Goal: Task Accomplishment & Management: Use online tool/utility

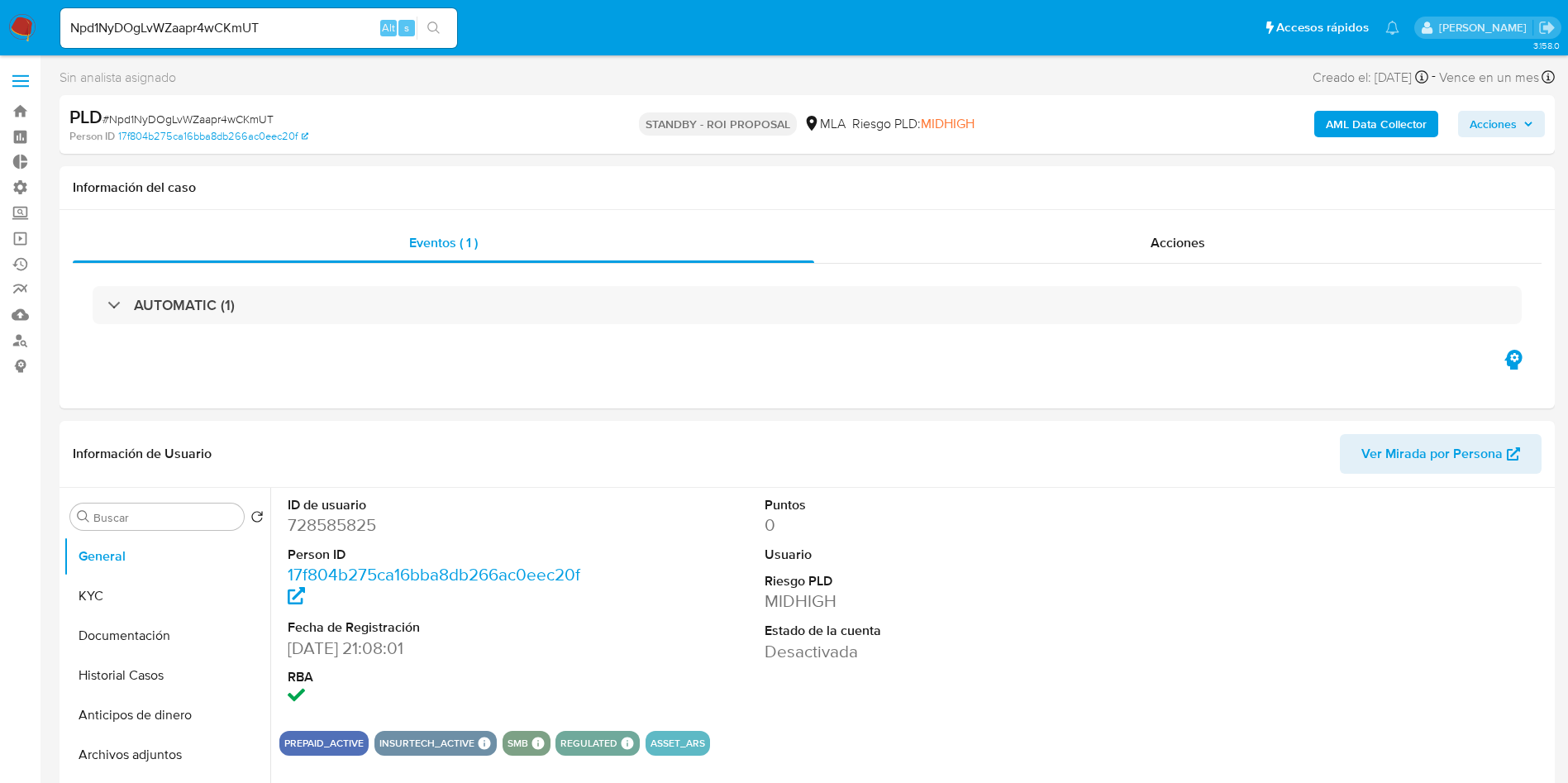
select select "10"
click at [287, 27] on input "Npd1NyDOgLvWZaapr4wCKmUT" at bounding box center [258, 28] width 397 height 21
paste input "om9cdxlYr5fmnTx9SfzcXNlE"
type input "om9cdxlYr5fmnTx9SfzcXNlE"
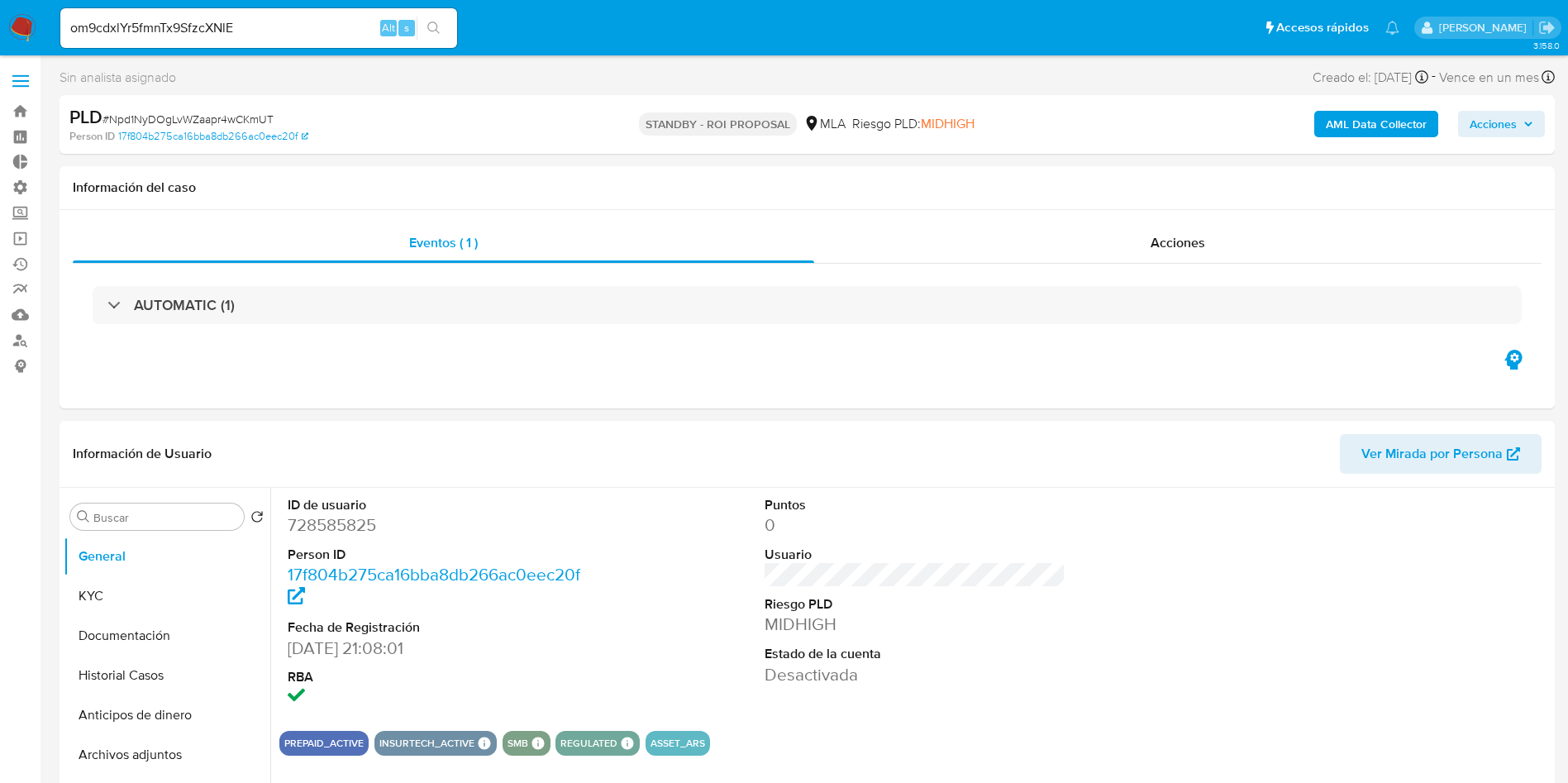
click at [425, 28] on button "search-icon" at bounding box center [433, 28] width 34 height 23
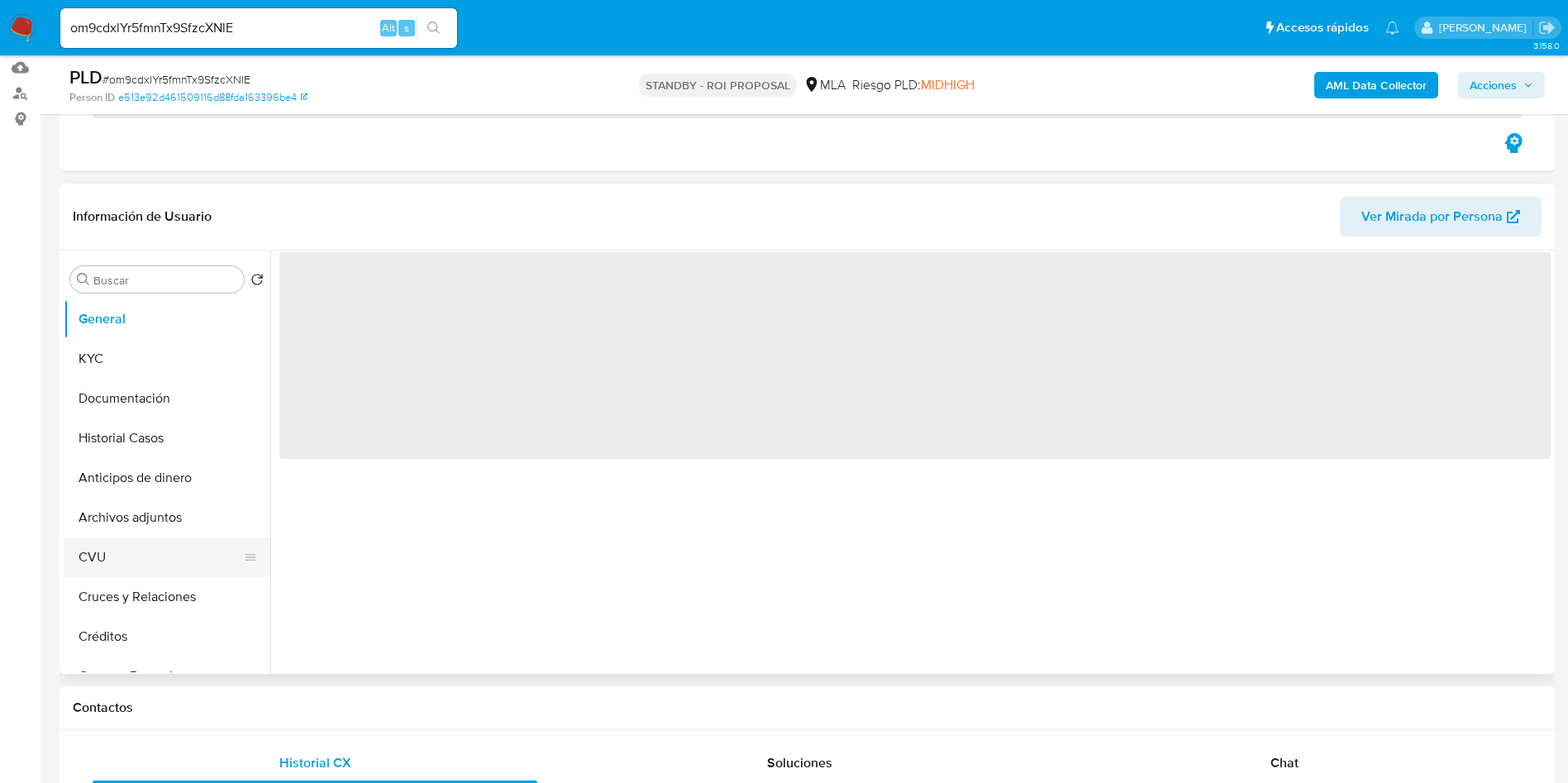
scroll to position [248, 0]
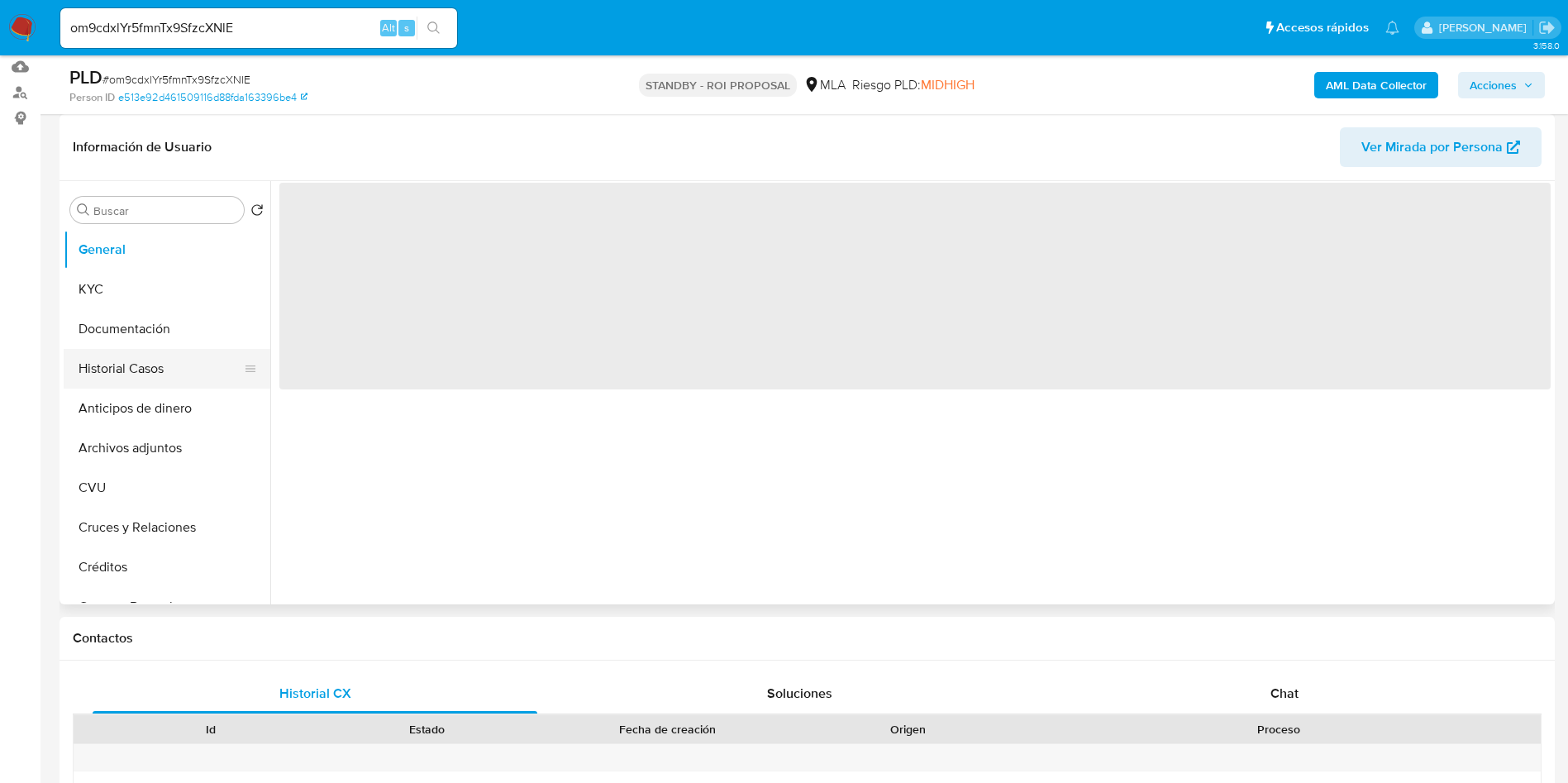
click at [147, 371] on button "Historial Casos" at bounding box center [160, 368] width 194 height 40
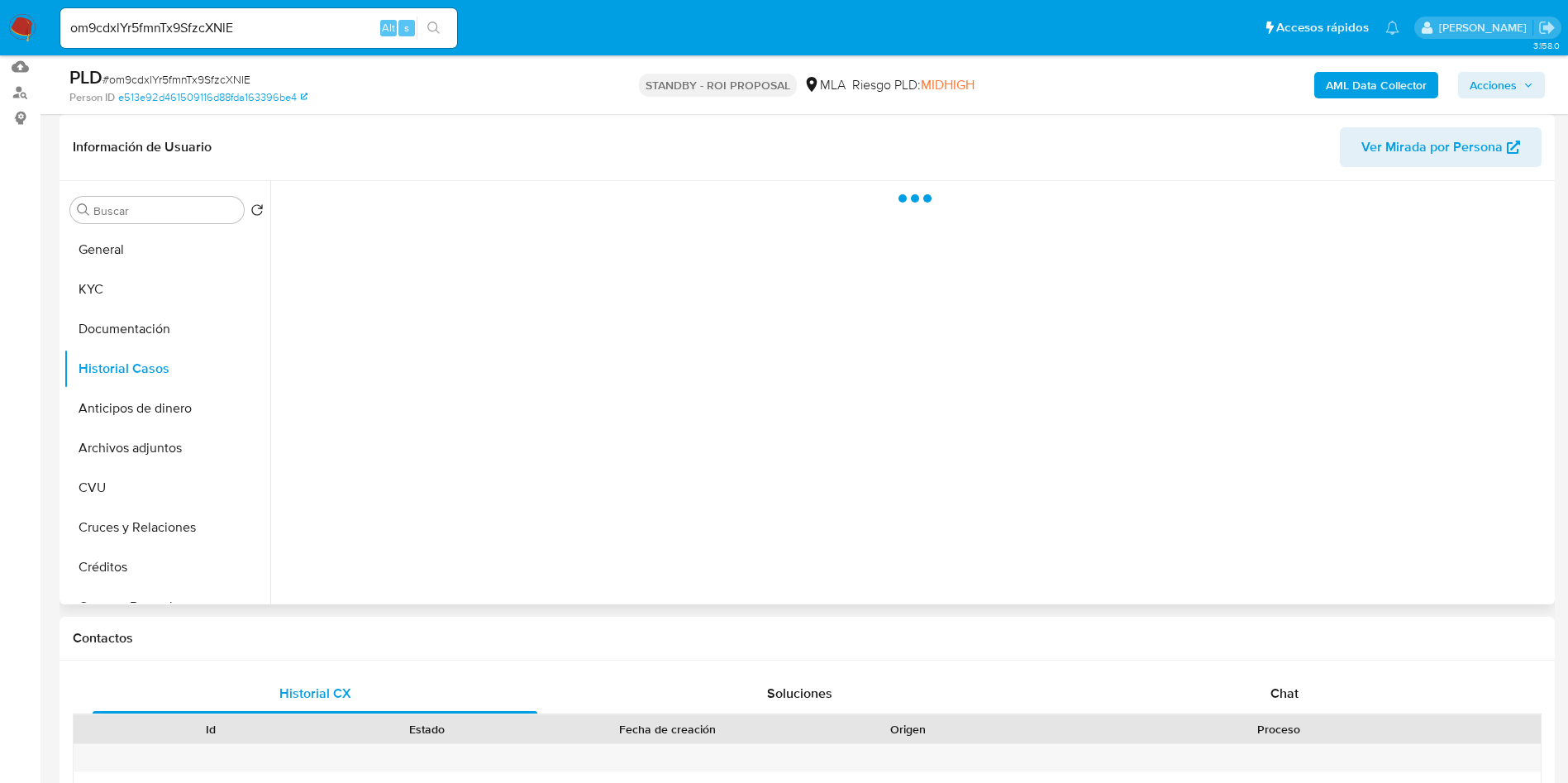
select select "10"
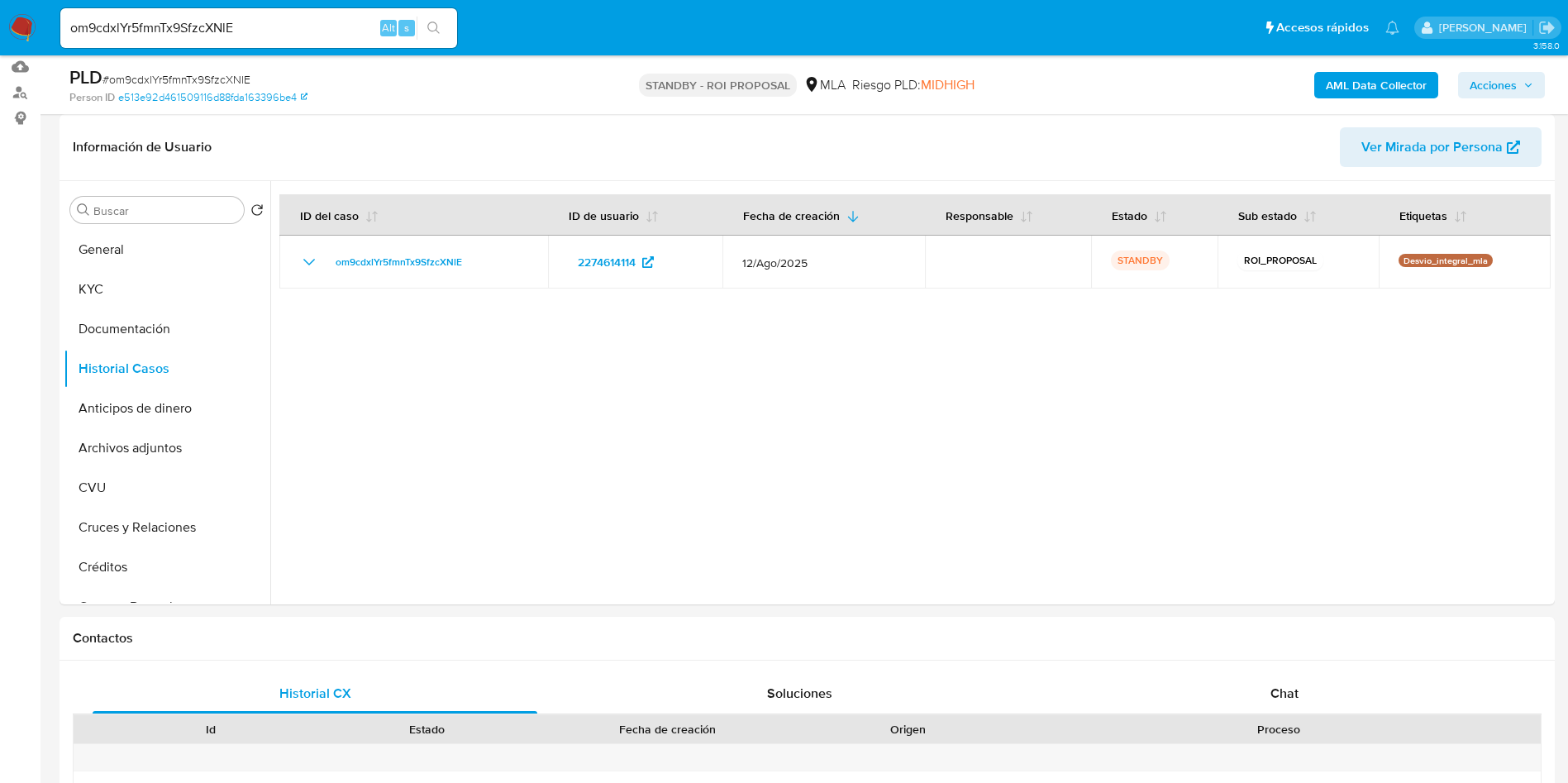
click at [204, 25] on input "om9cdxlYr5fmnTx9SfzcXNlE" at bounding box center [258, 28] width 397 height 21
paste input "Y9zDKwo9VLtaQMYSD8fGmgHW"
type input "Y9zDKwo9VLtaQMYSD8fGmgHW"
click at [432, 25] on icon "search-icon" at bounding box center [433, 27] width 13 height 13
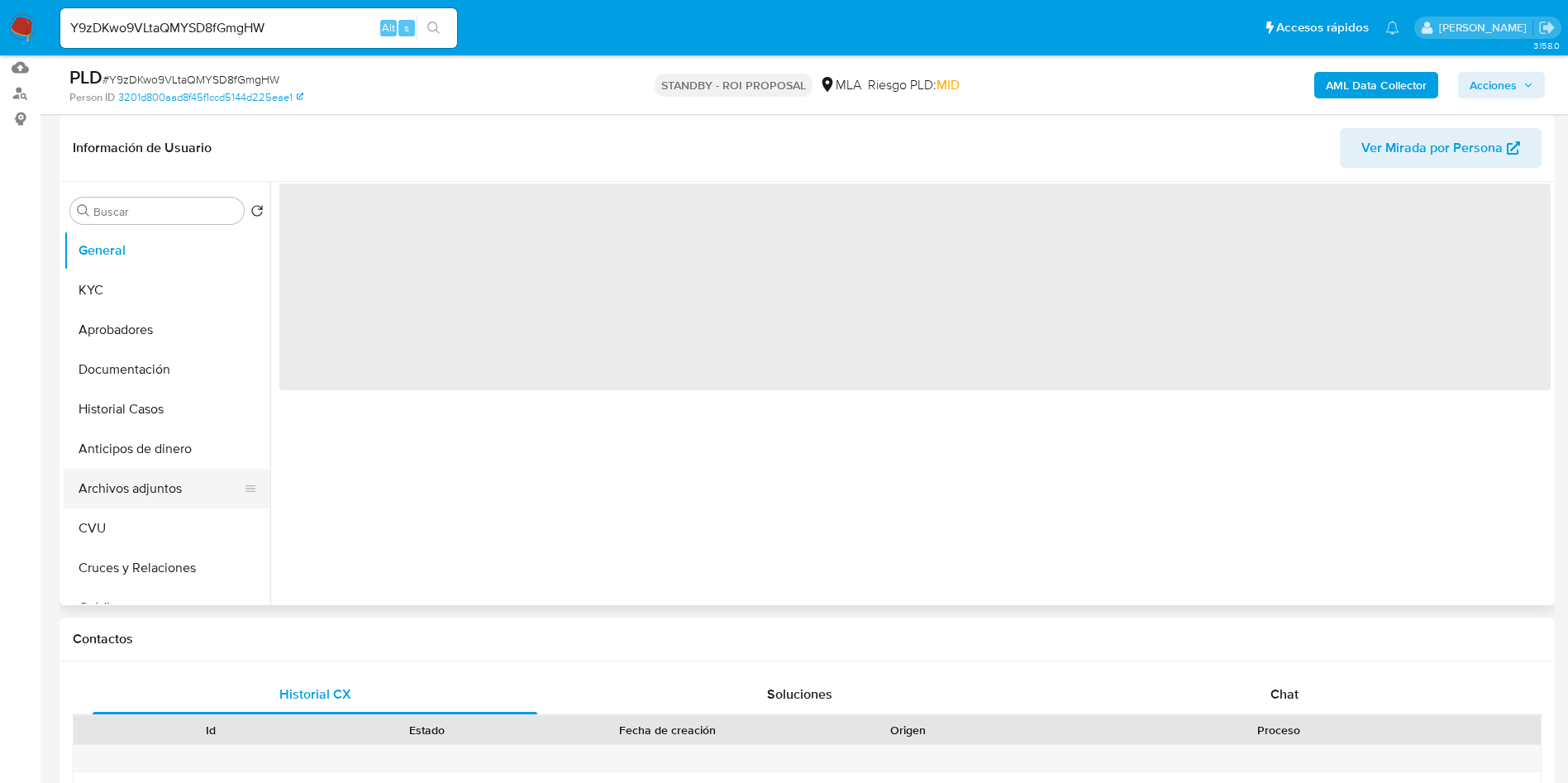
scroll to position [248, 0]
click at [134, 372] on button "Documentación" at bounding box center [160, 368] width 194 height 40
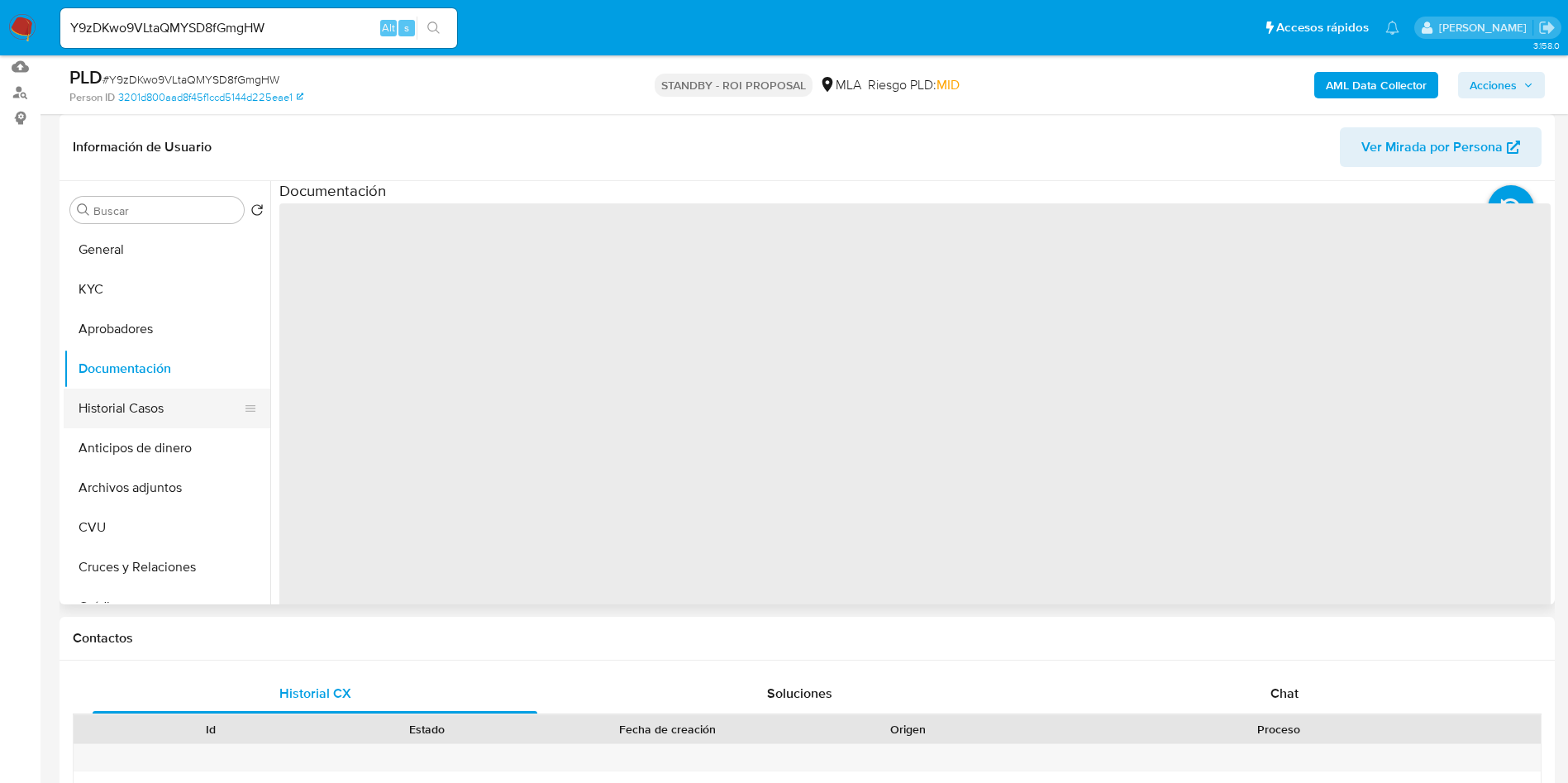
click at [124, 400] on button "Historial Casos" at bounding box center [160, 408] width 194 height 40
select select "10"
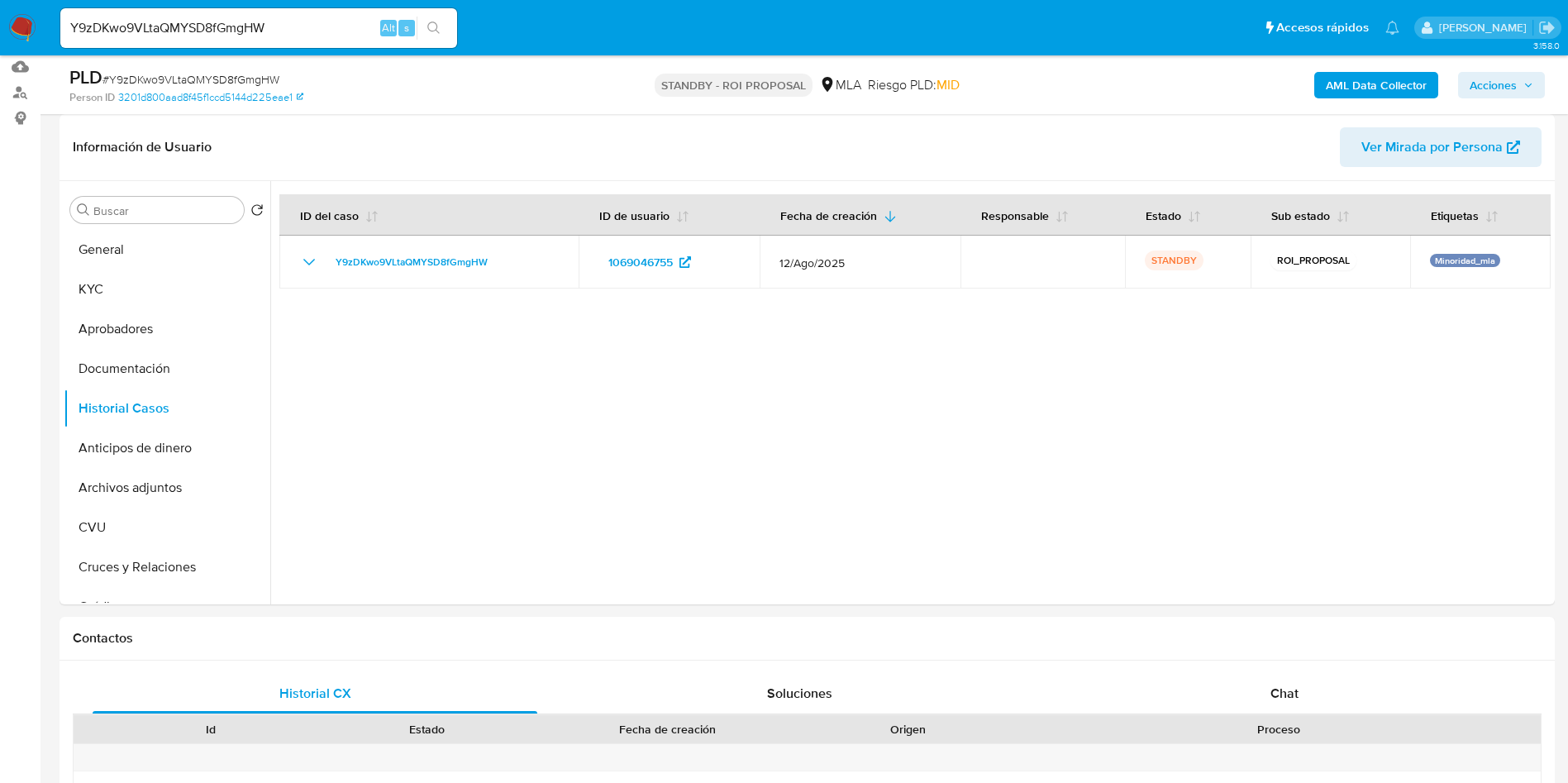
click at [279, 27] on input "Y9zDKwo9VLtaQMYSD8fGmgHW" at bounding box center [258, 28] width 397 height 21
paste input "mk0Jpmr0F0W06GKWzOfQCOOm"
type input "mk0Jpmr0F0W06GKWzOfQCOOm"
click at [445, 27] on button "search-icon" at bounding box center [433, 28] width 34 height 23
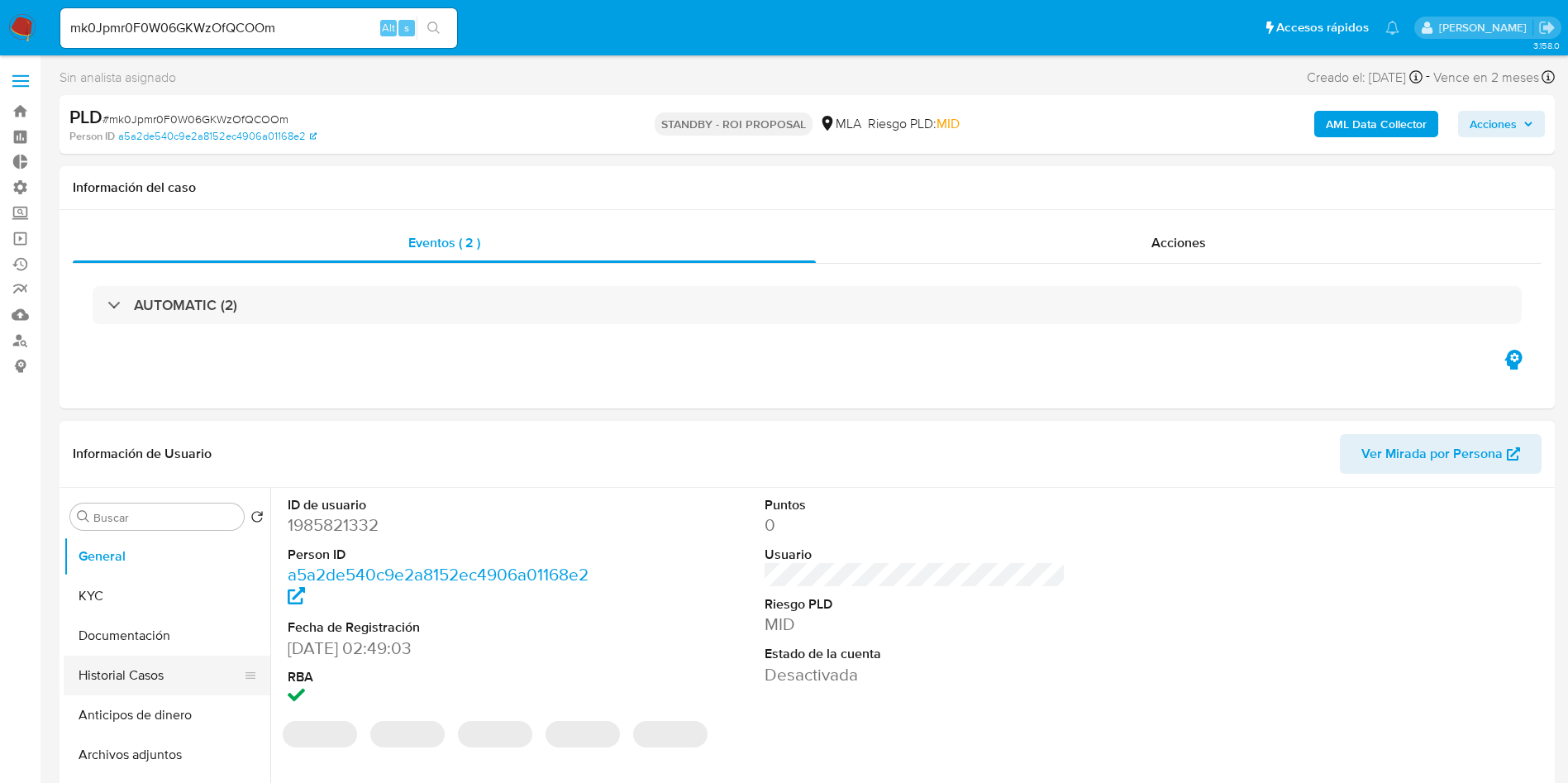
select select "10"
click at [129, 670] on button "Historial Casos" at bounding box center [160, 675] width 194 height 40
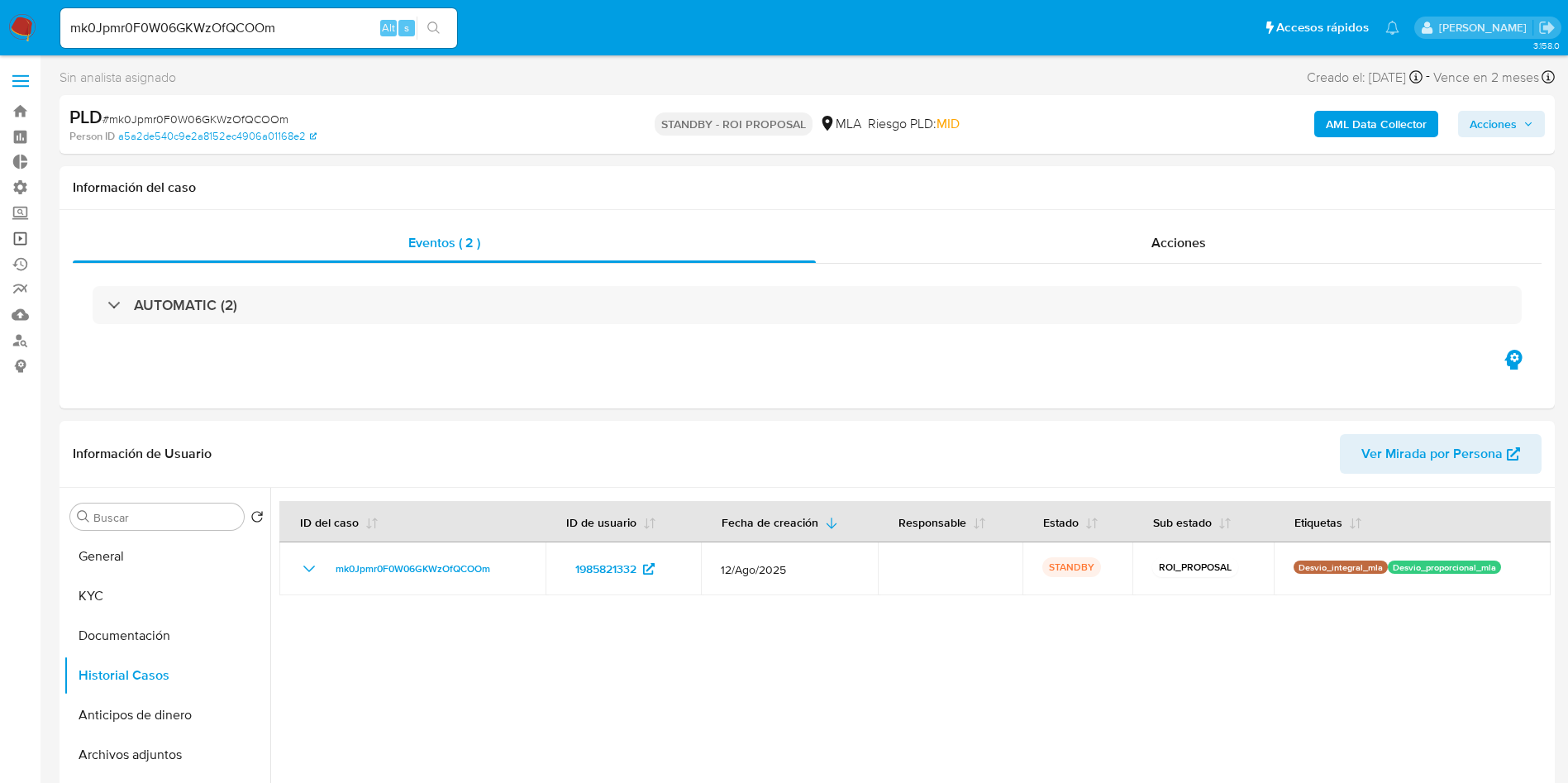
click at [19, 243] on link "Operaciones masivas" at bounding box center [98, 238] width 196 height 26
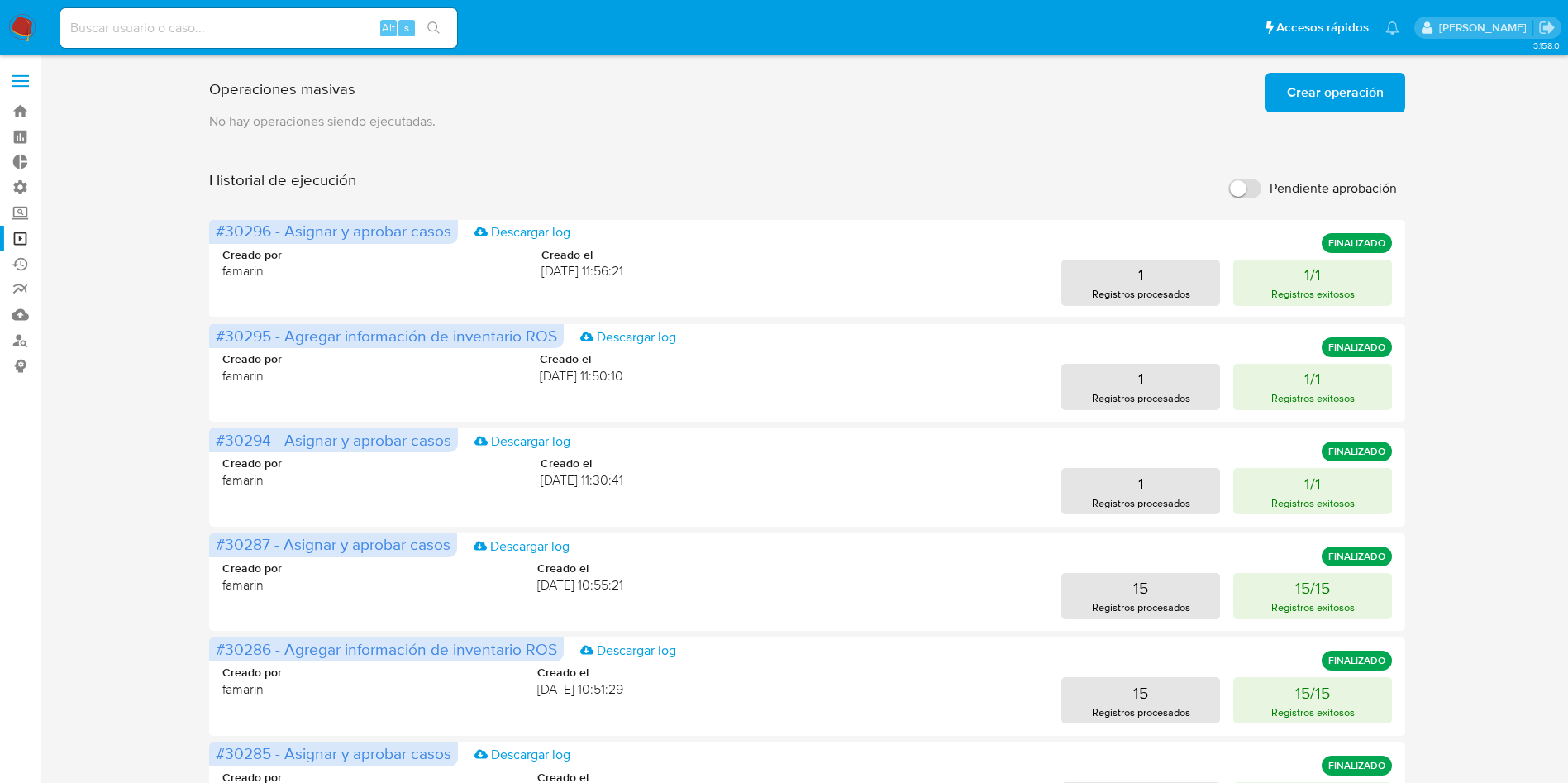
click at [1349, 88] on span "Crear operación" at bounding box center [1335, 92] width 96 height 36
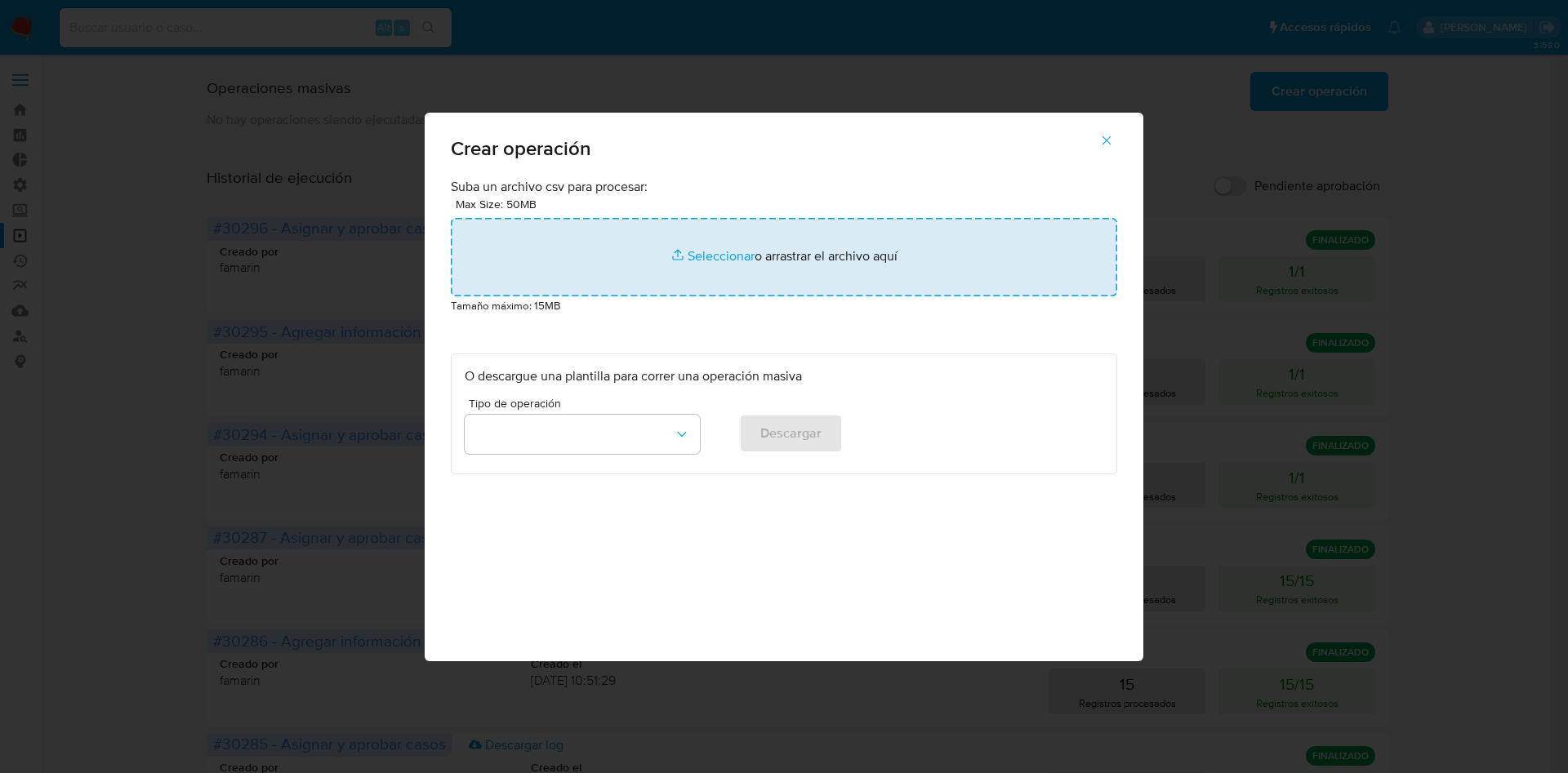
click at [848, 252] on input "file" at bounding box center [784, 258] width 667 height 79
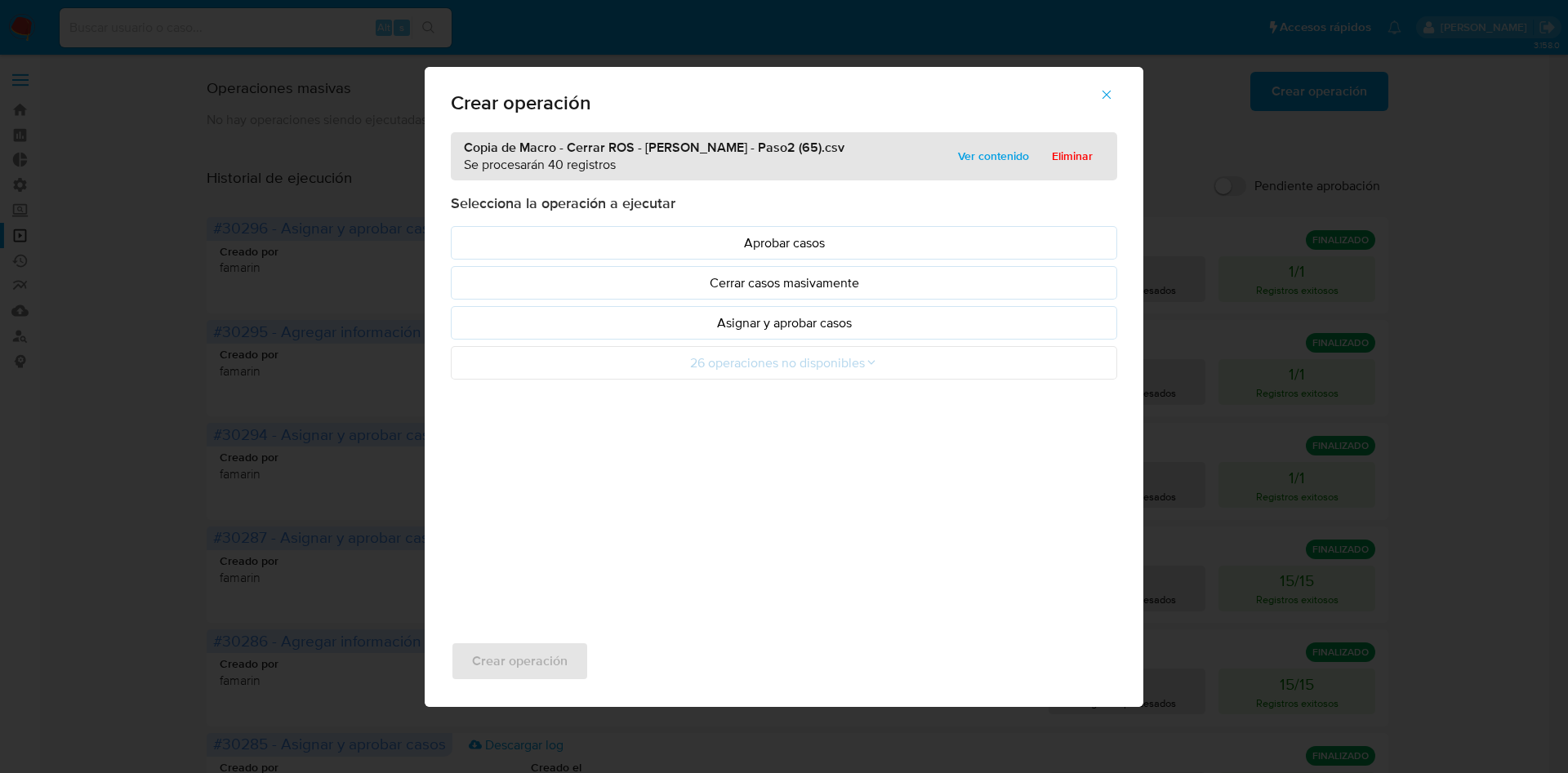
click at [803, 327] on p "Asignar y aprobar casos" at bounding box center [784, 323] width 639 height 19
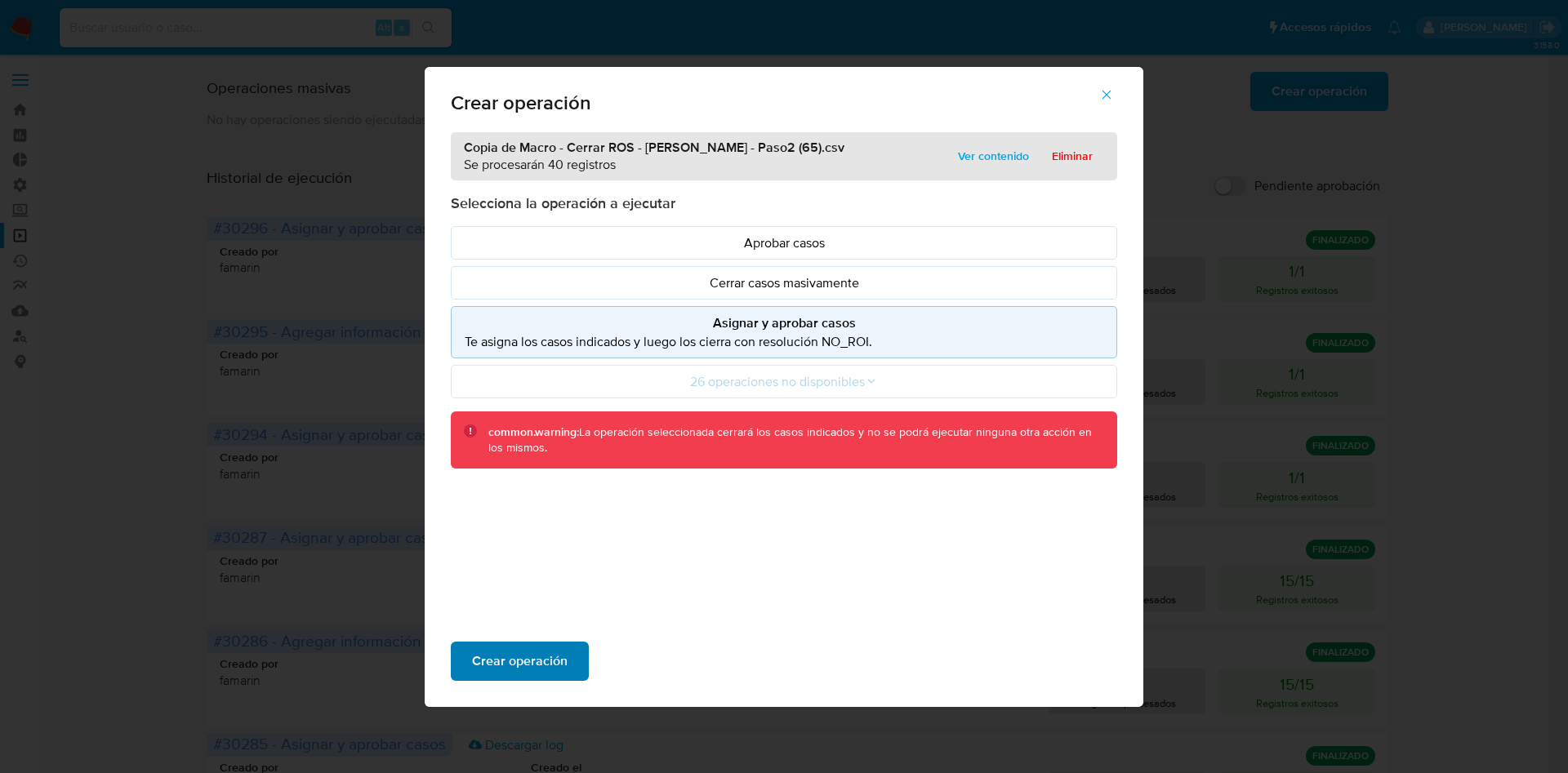
click at [560, 658] on span "Crear operación" at bounding box center [519, 661] width 95 height 36
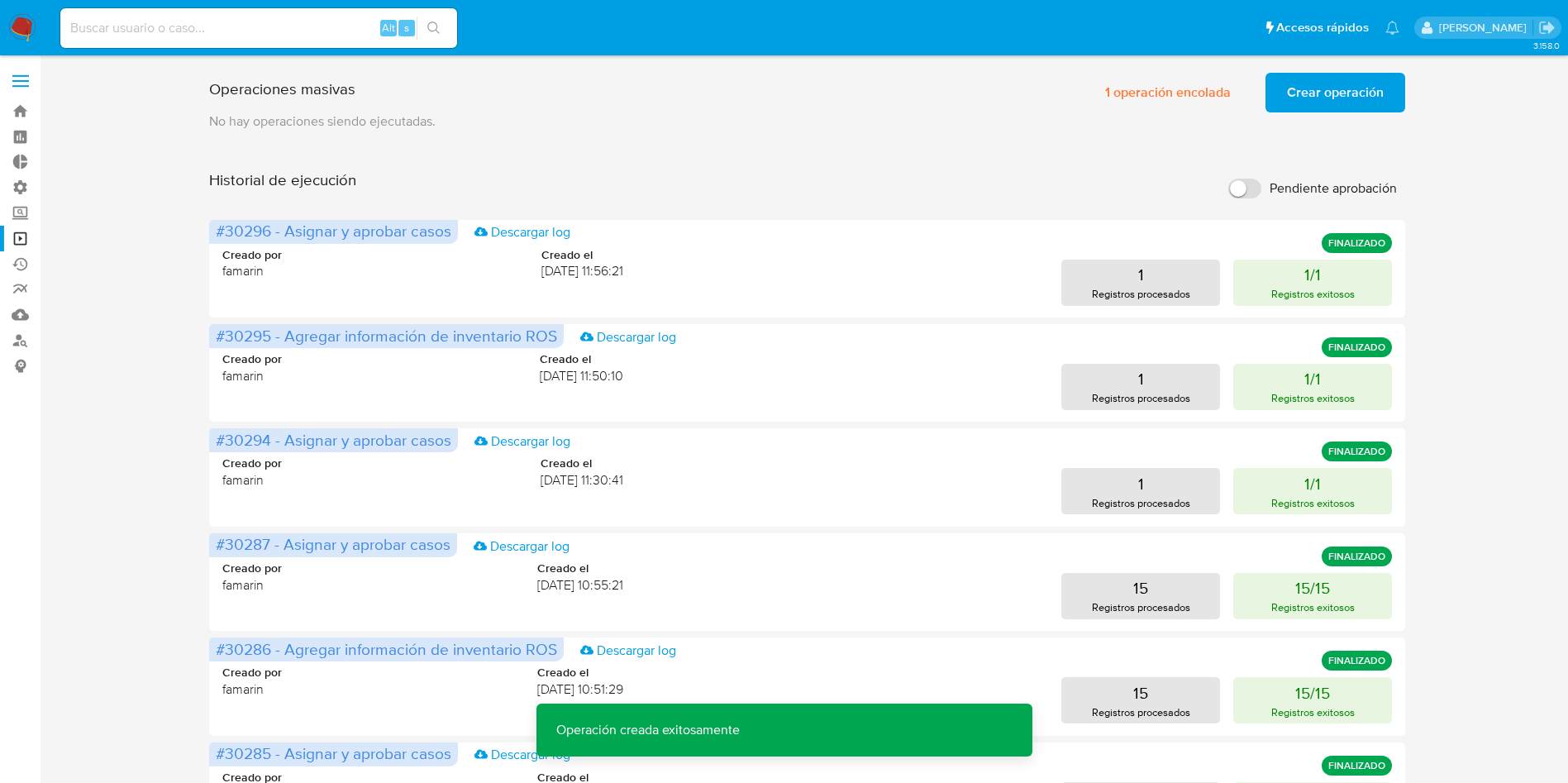
click at [1300, 100] on span "Crear operación" at bounding box center [1335, 92] width 96 height 36
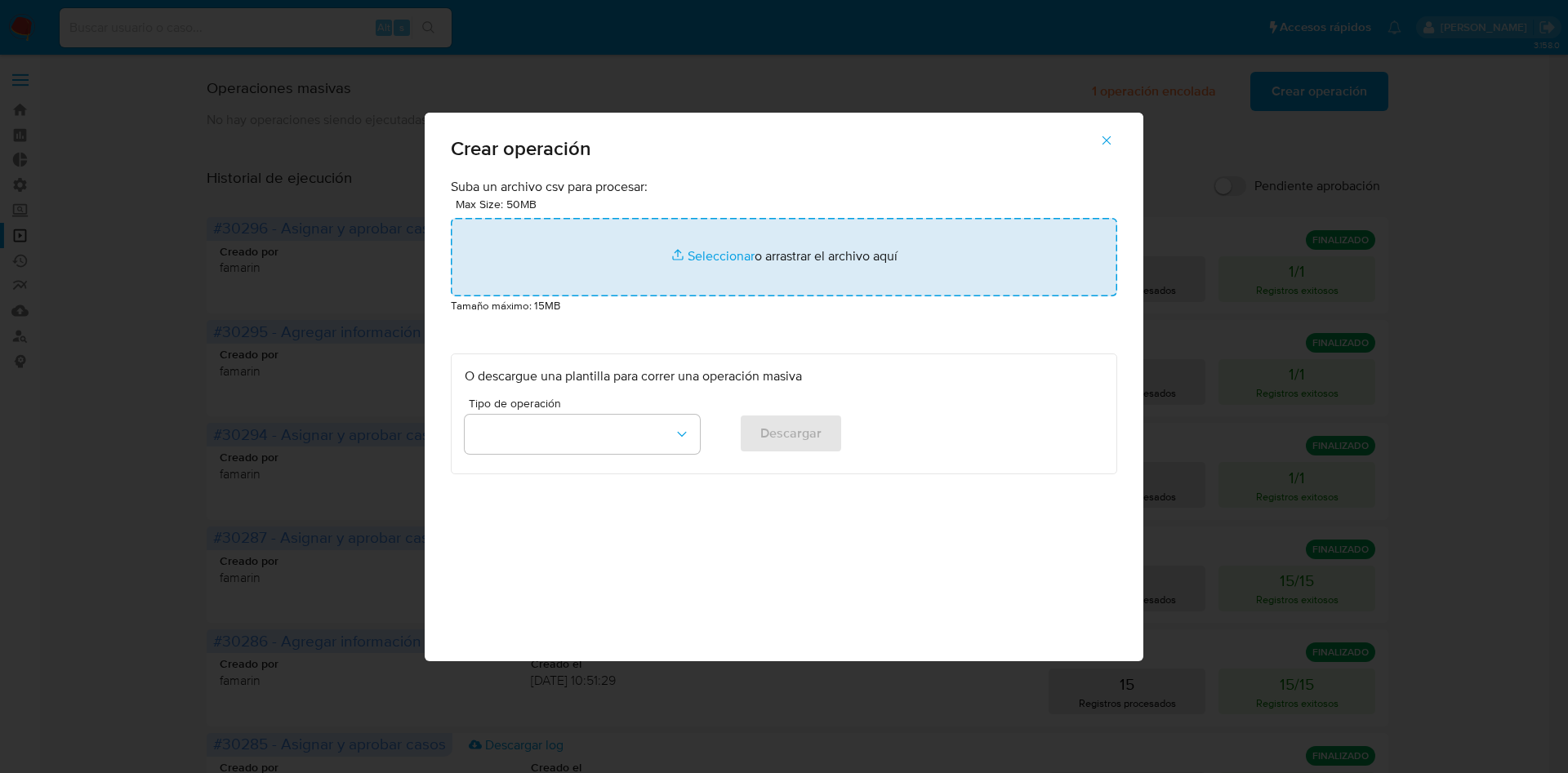
click at [830, 237] on input "file" at bounding box center [784, 258] width 667 height 79
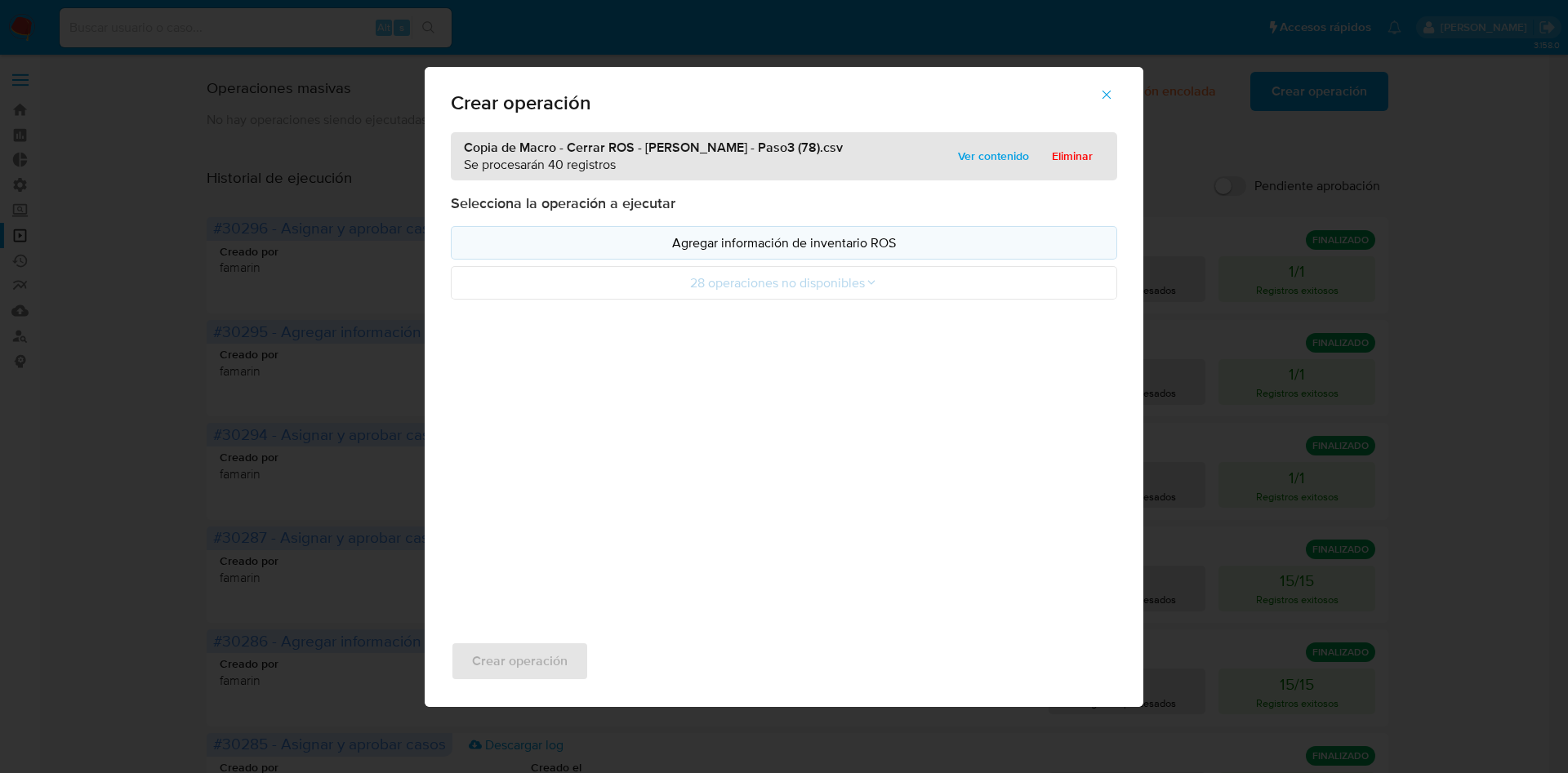
click at [749, 253] on button "Agregar información de inventario ROS" at bounding box center [784, 243] width 667 height 33
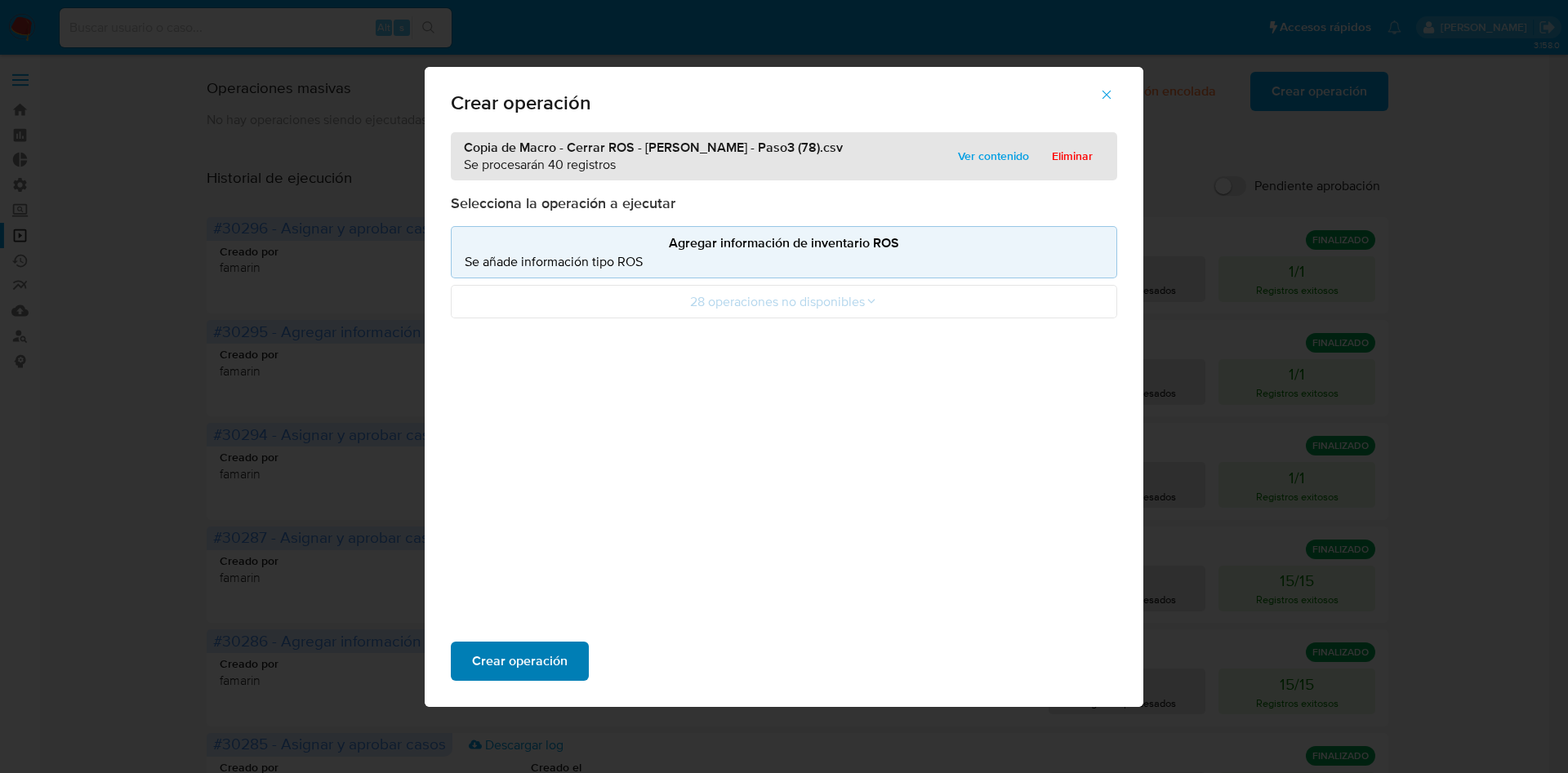
click at [571, 661] on button "Crear operación" at bounding box center [520, 661] width 138 height 39
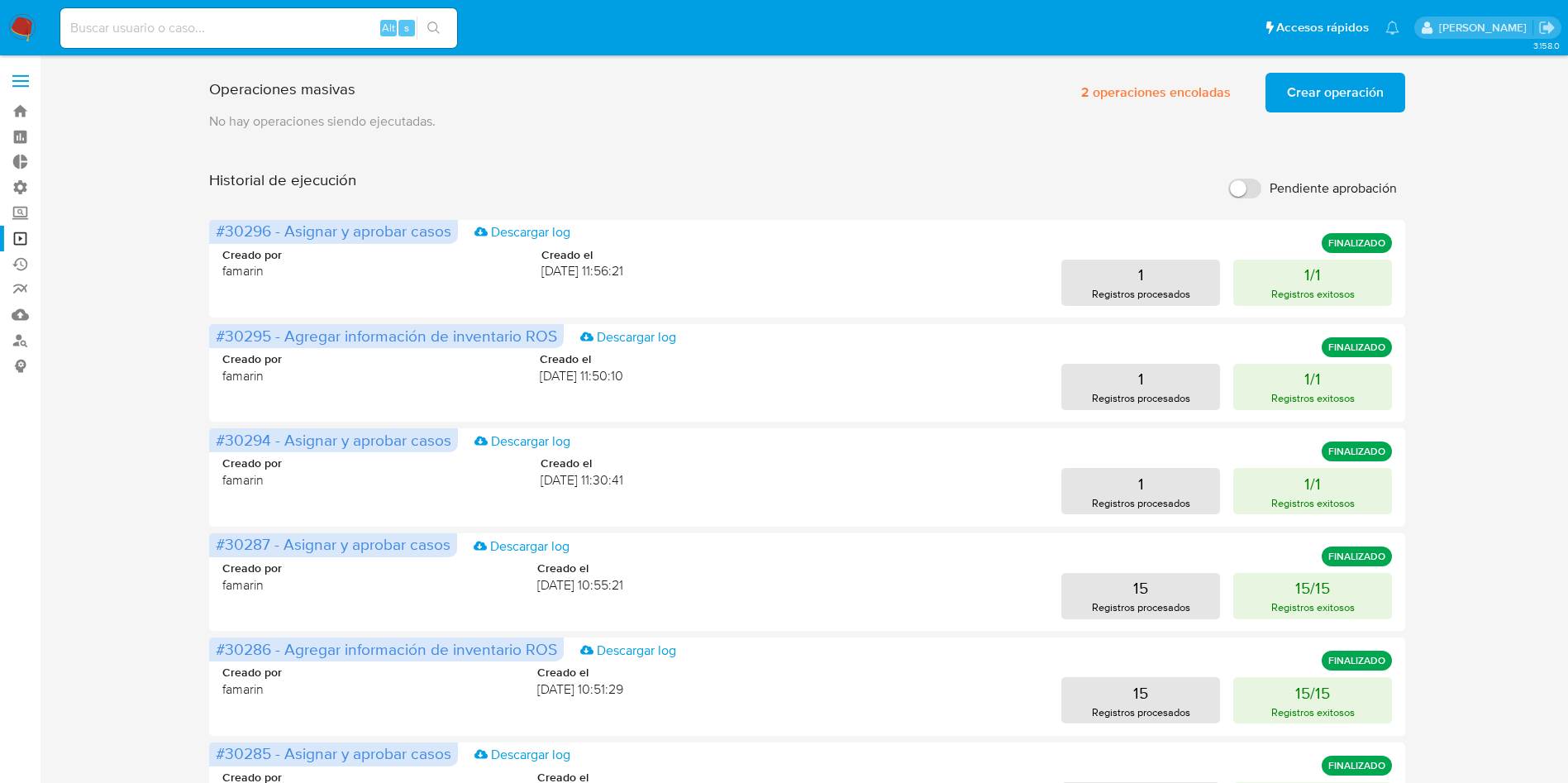
click at [1289, 89] on span "Crear operación" at bounding box center [1335, 92] width 96 height 36
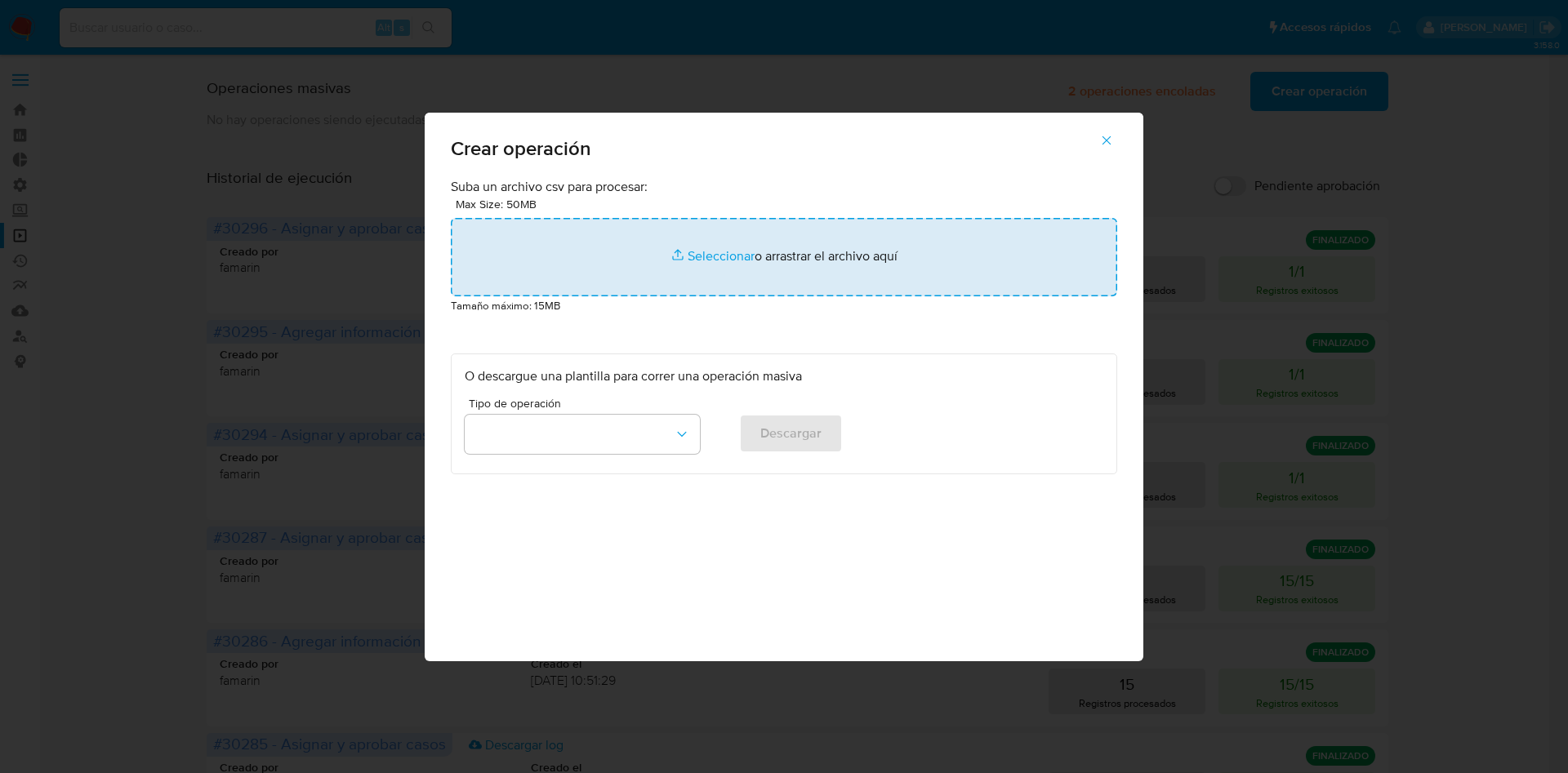
click at [770, 267] on input "file" at bounding box center [784, 258] width 667 height 79
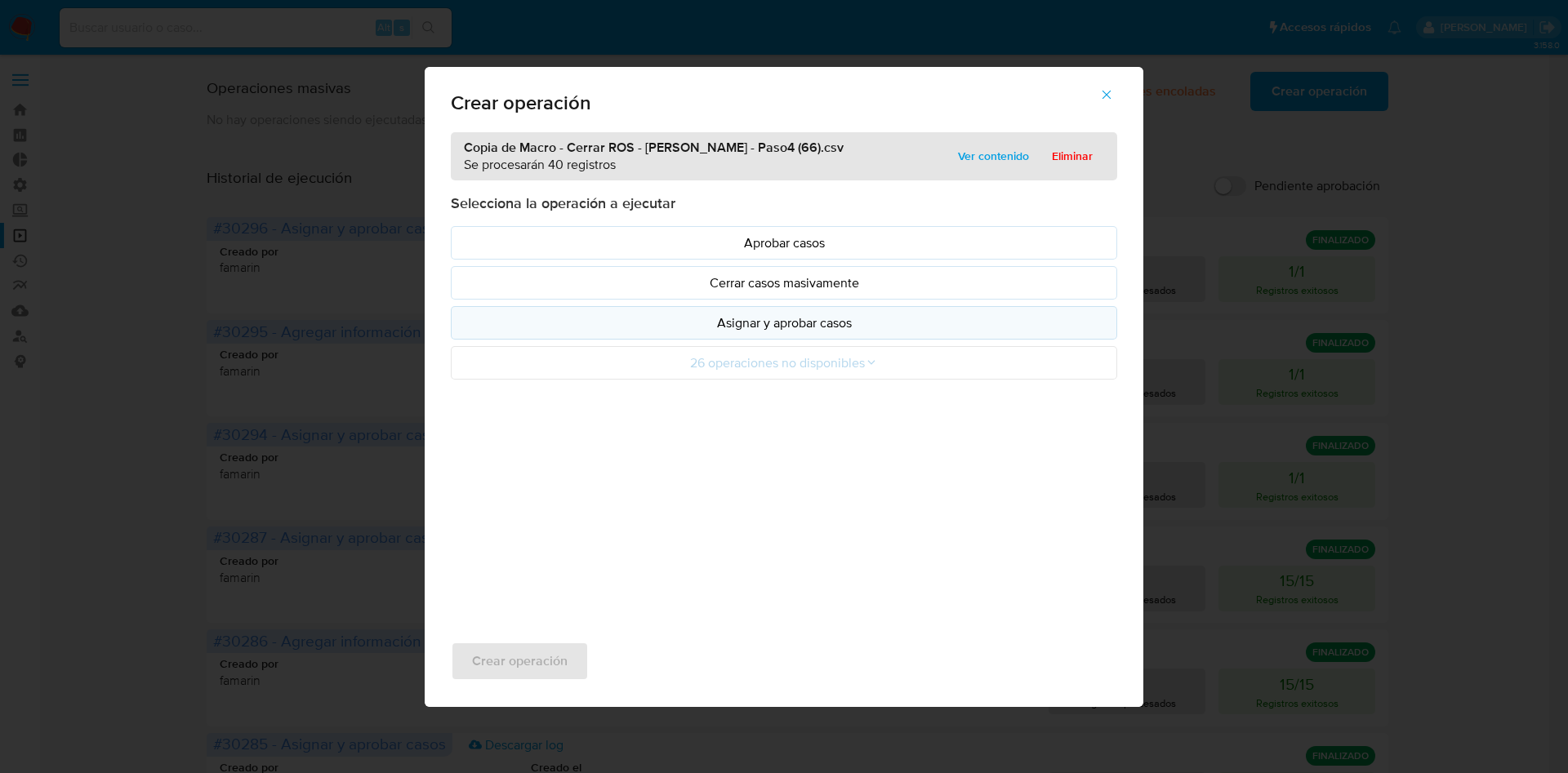
click at [768, 321] on p "Asignar y aprobar casos" at bounding box center [784, 323] width 639 height 19
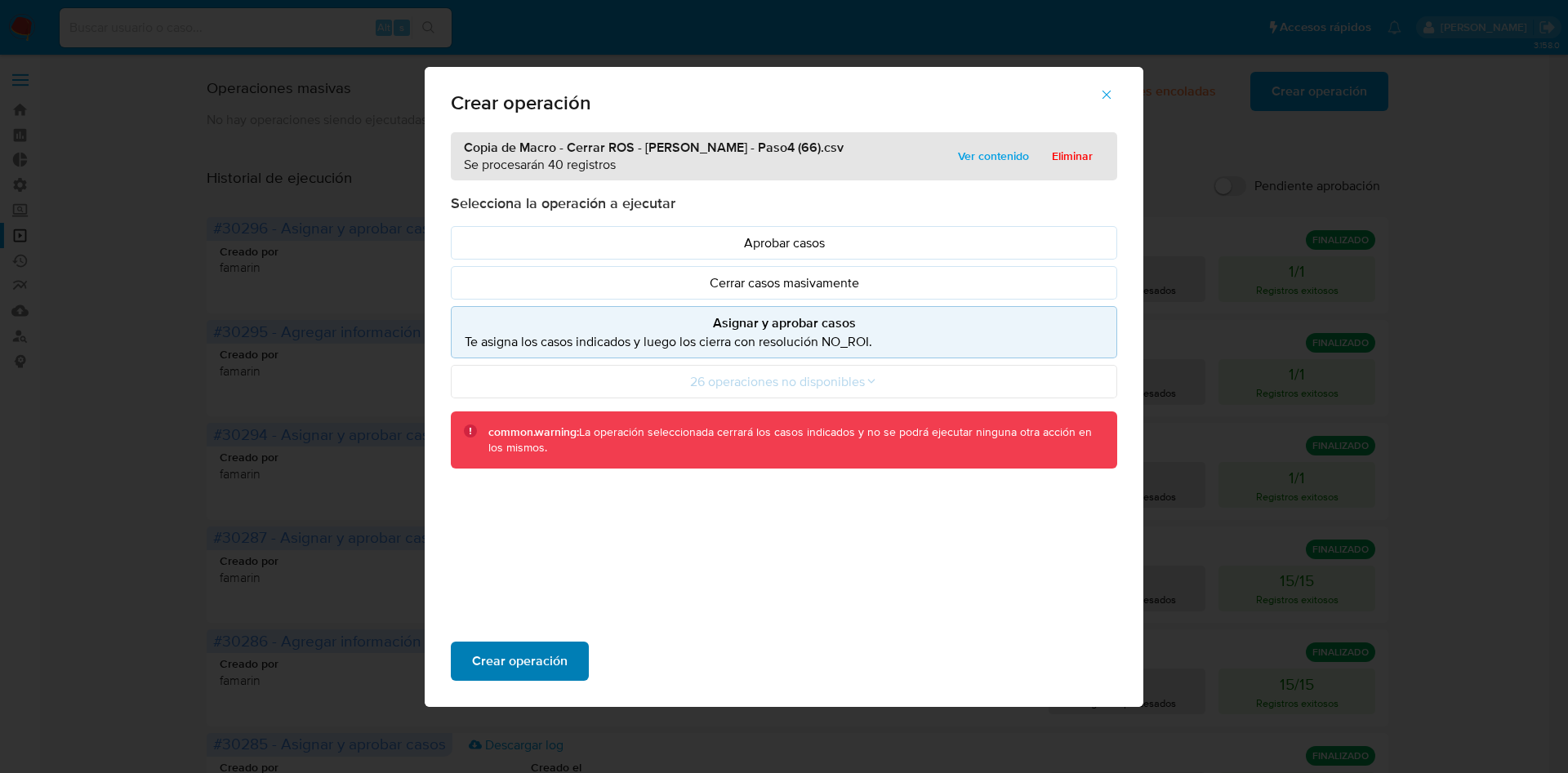
click at [540, 648] on span "Crear operación" at bounding box center [519, 661] width 95 height 36
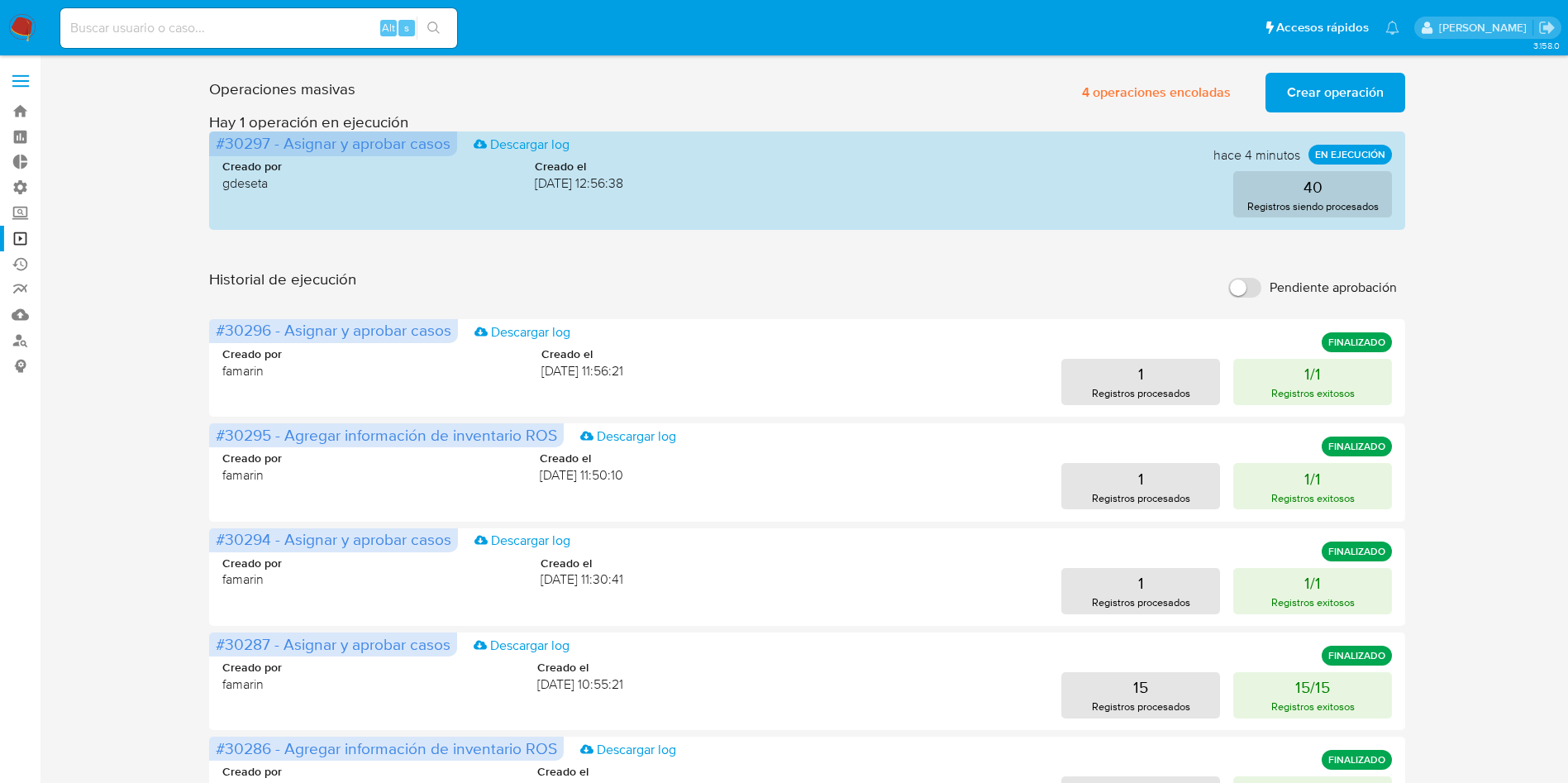
click at [119, 329] on div "Operaciones masivas 4 operaciones encoladas Crear operación Sólo puede haber ha…" at bounding box center [807, 739] width 1495 height 1345
click at [91, 268] on div "Operaciones masivas 3 operaciones encoladas Crear operación Sólo puede haber ha…" at bounding box center [807, 739] width 1495 height 1345
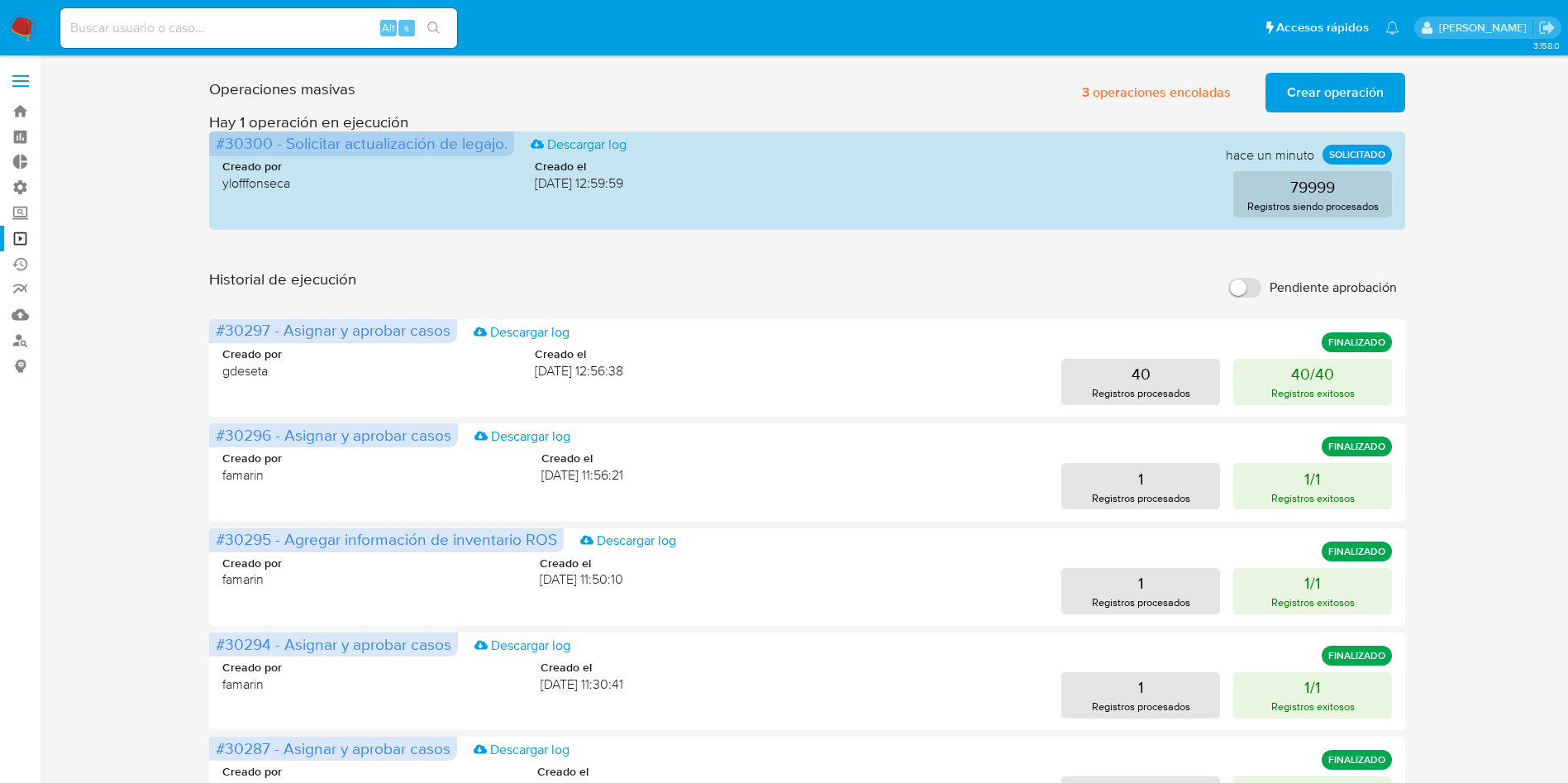
click at [621, 275] on div "Historial de ejecución Pendiente aprobación" at bounding box center [807, 288] width 1197 height 36
click at [661, 273] on div "Historial de ejecución Pendiente aprobación" at bounding box center [807, 288] width 1197 height 36
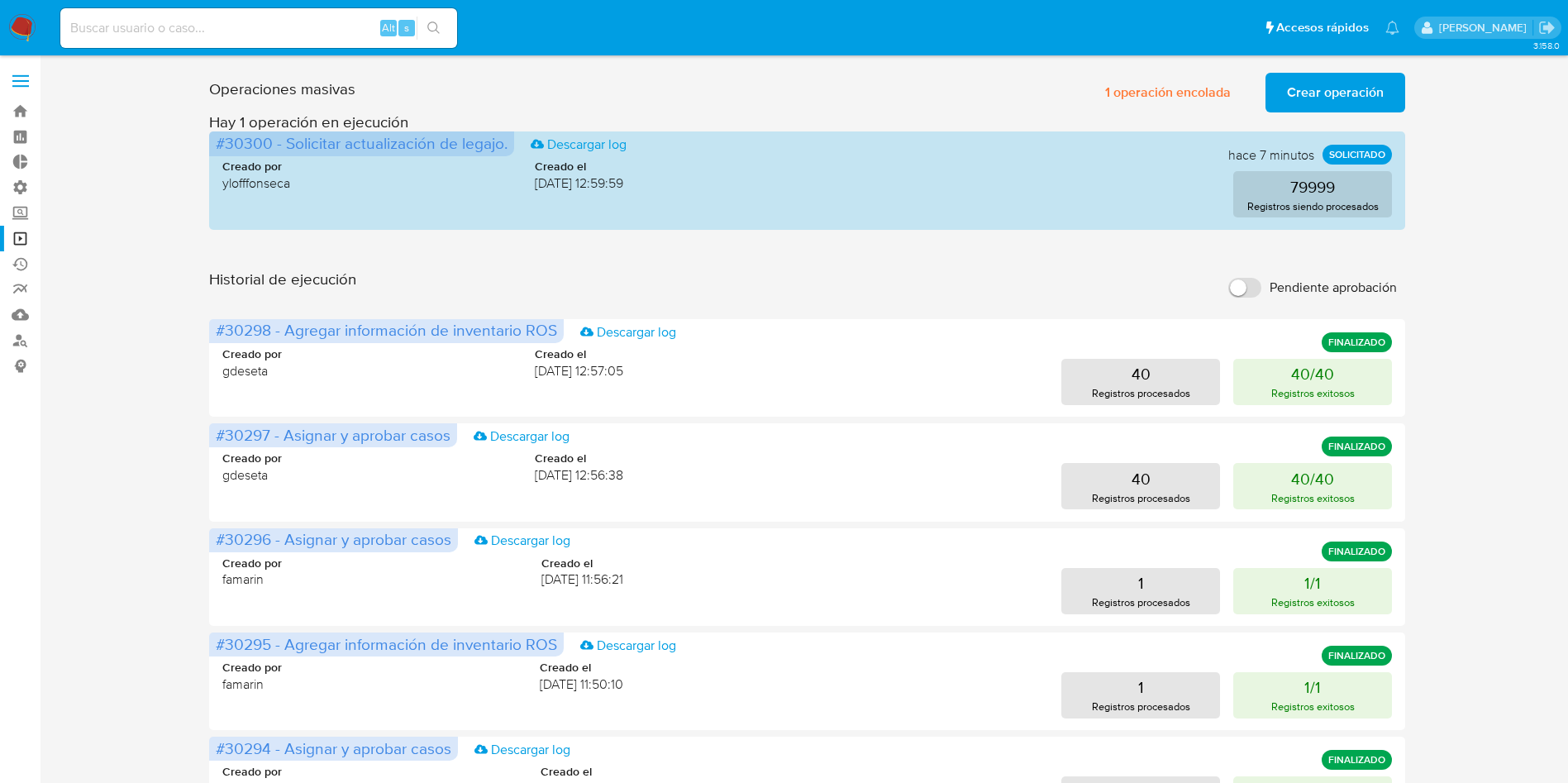
drag, startPoint x: 125, startPoint y: 291, endPoint x: 165, endPoint y: 178, distance: 119.9
click at [125, 291] on div "Operaciones masivas 1 operación encolada Crear operación Sólo puede haber hasta…" at bounding box center [807, 739] width 1495 height 1345
